Goal: Answer question/provide support

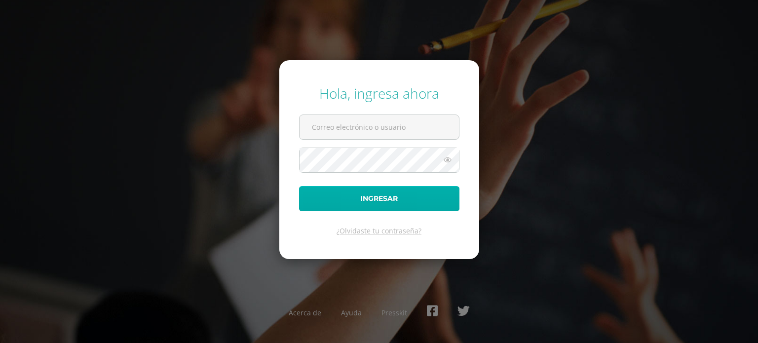
type input "[PERSON_NAME][EMAIL_ADDRESS][PERSON_NAME][DOMAIN_NAME]"
click at [371, 198] on button "Ingresar" at bounding box center [379, 198] width 160 height 25
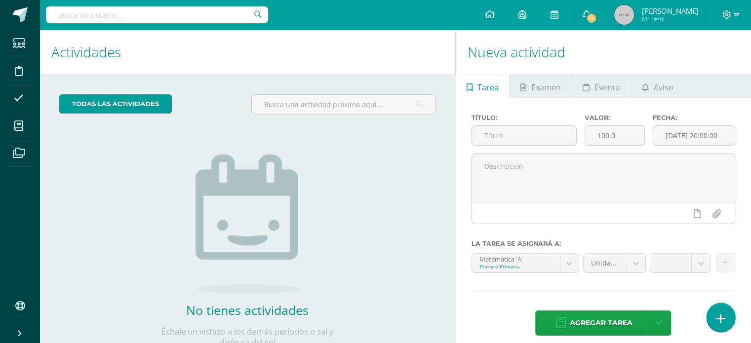
click at [727, 319] on link at bounding box center [720, 317] width 28 height 29
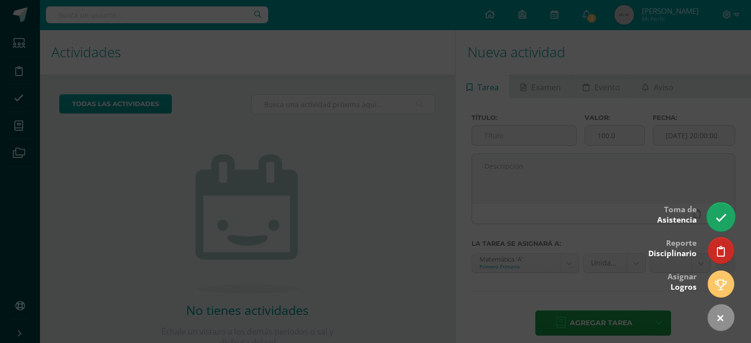
click at [721, 208] on link at bounding box center [720, 216] width 28 height 29
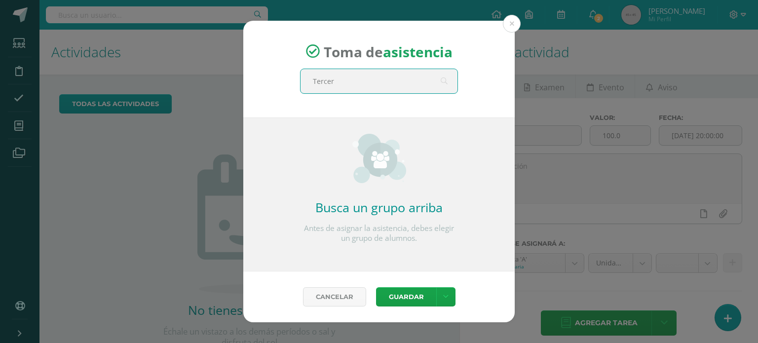
type input "Tercero"
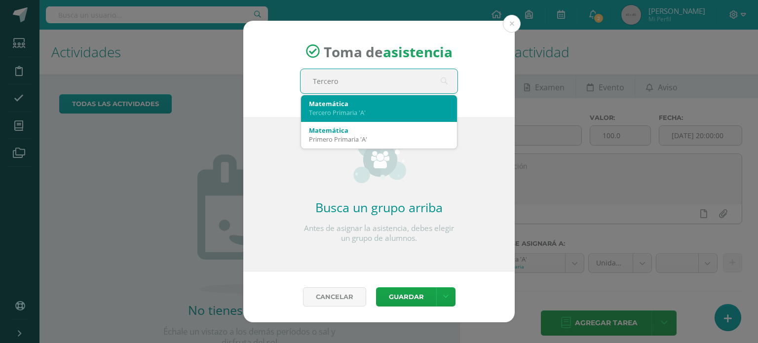
click at [331, 113] on div "Tercero Primaria 'A'" at bounding box center [379, 112] width 140 height 9
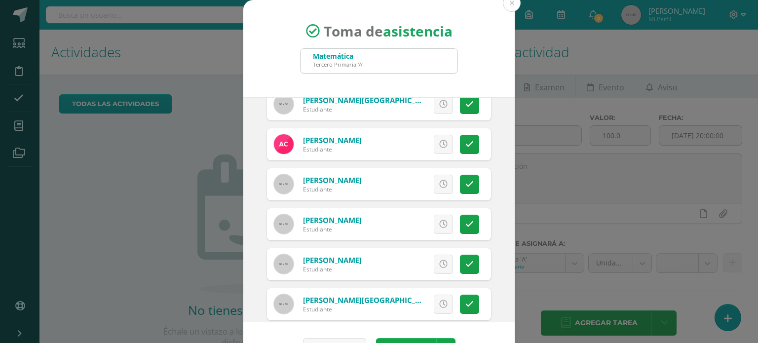
scroll to position [68, 0]
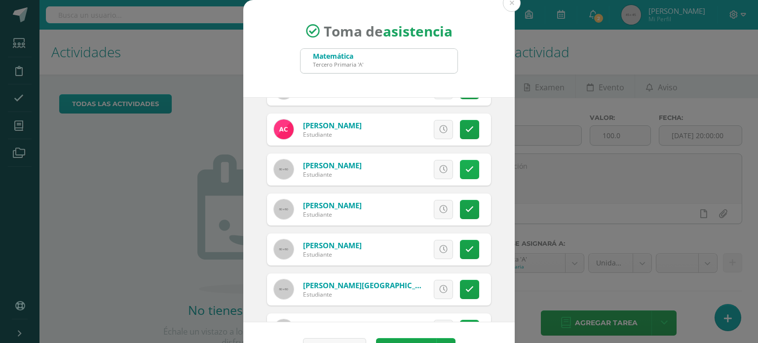
click at [465, 171] on icon at bounding box center [469, 169] width 8 height 8
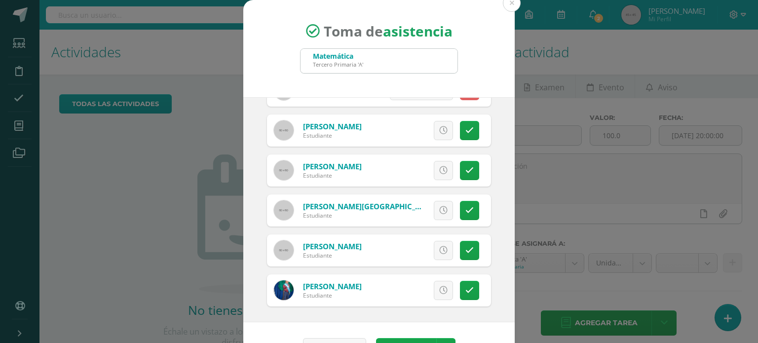
scroll to position [29, 0]
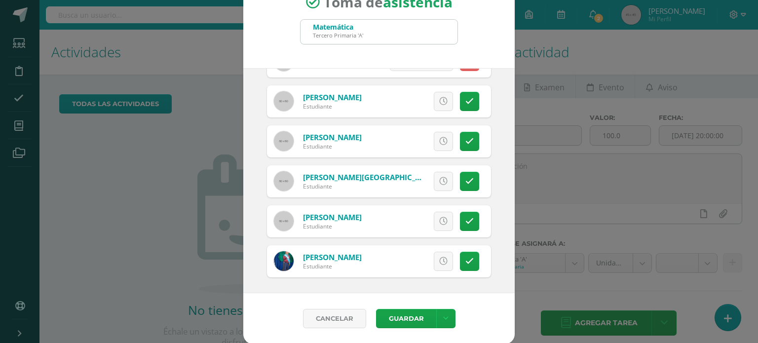
click at [399, 306] on div "Cancelar Guardar Guardar sin notificar inasistencias" at bounding box center [378, 318] width 271 height 51
click at [398, 315] on button "Guardar" at bounding box center [406, 318] width 60 height 19
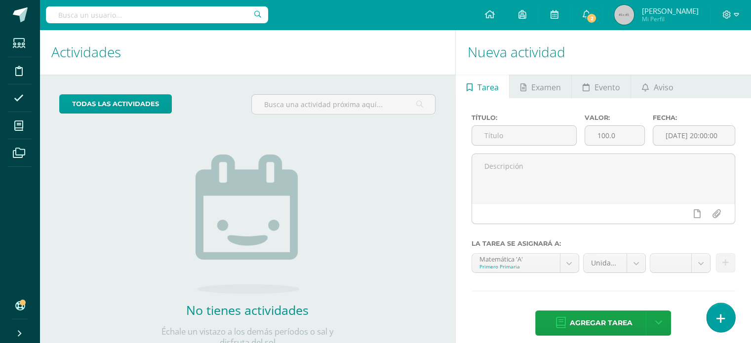
click at [715, 317] on link at bounding box center [720, 317] width 28 height 29
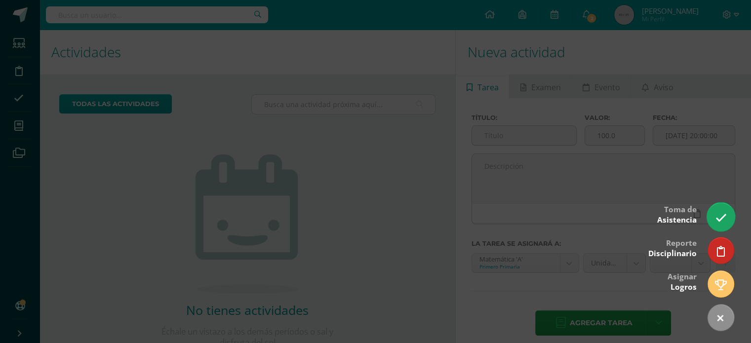
click at [724, 218] on icon at bounding box center [720, 217] width 11 height 11
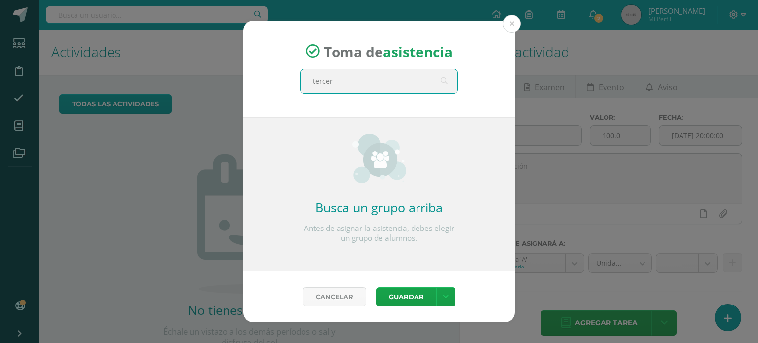
type input "tercero"
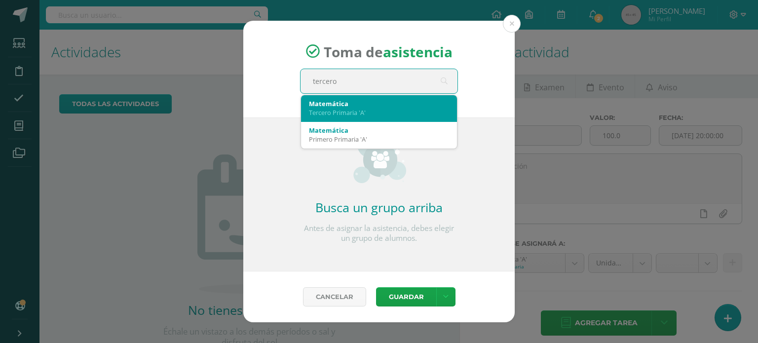
click at [328, 113] on div "Tercero Primaria 'A'" at bounding box center [379, 112] width 140 height 9
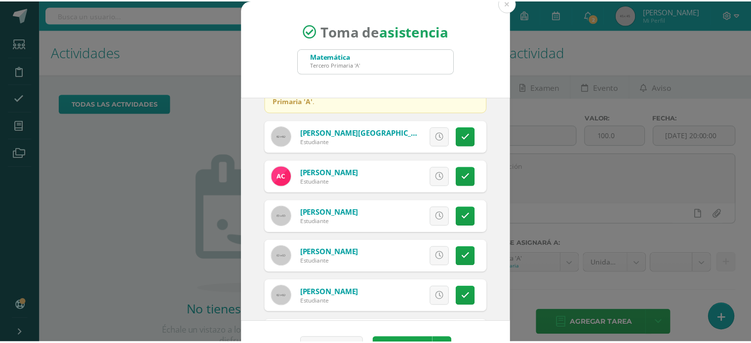
scroll to position [71, 0]
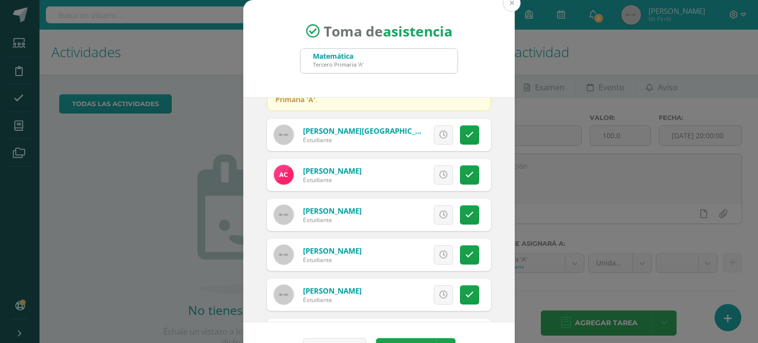
click at [514, 1] on button at bounding box center [512, 3] width 18 height 18
